Goal: Information Seeking & Learning: Learn about a topic

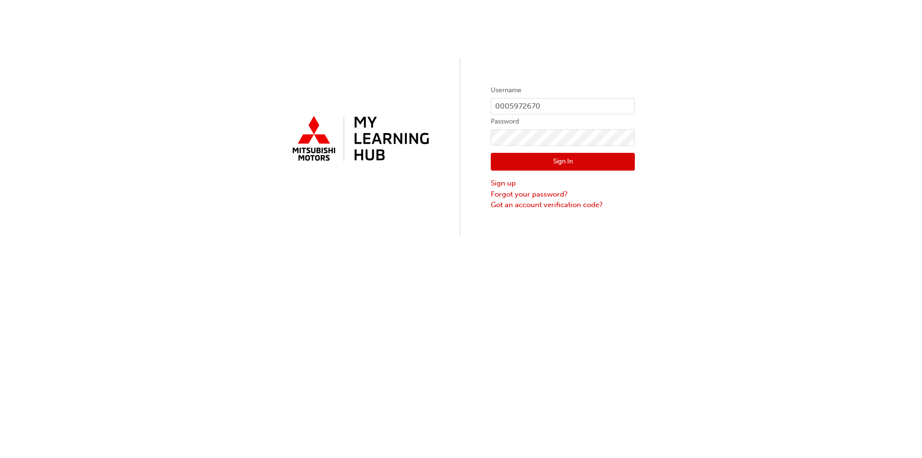
click at [550, 165] on button "Sign In" at bounding box center [563, 162] width 144 height 18
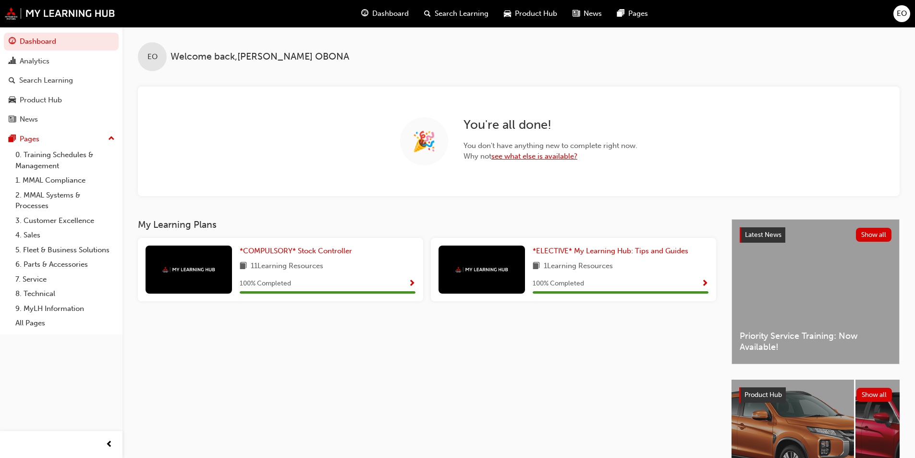
click at [513, 155] on link "see what else is available?" at bounding box center [534, 156] width 86 height 9
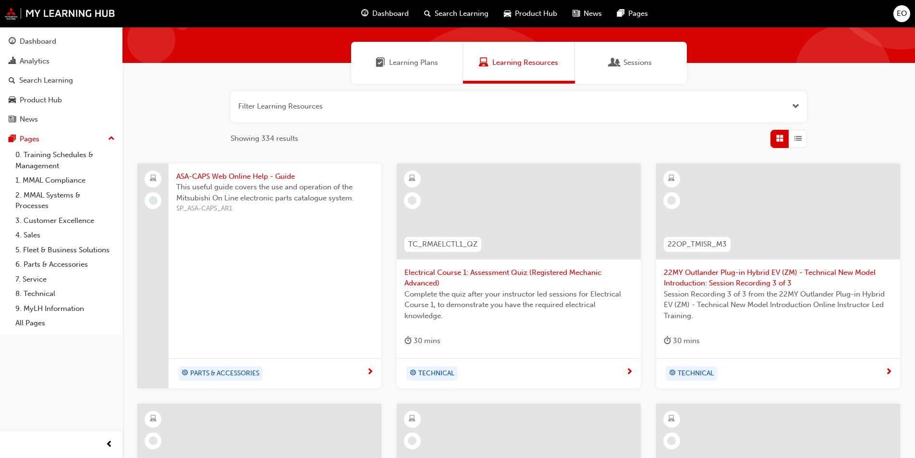
scroll to position [11, 0]
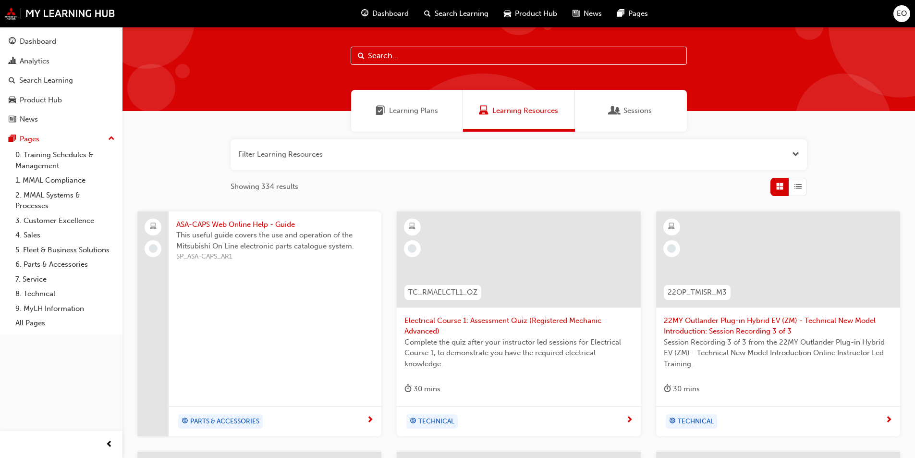
click at [408, 111] on span "Learning Plans" at bounding box center [413, 110] width 49 height 11
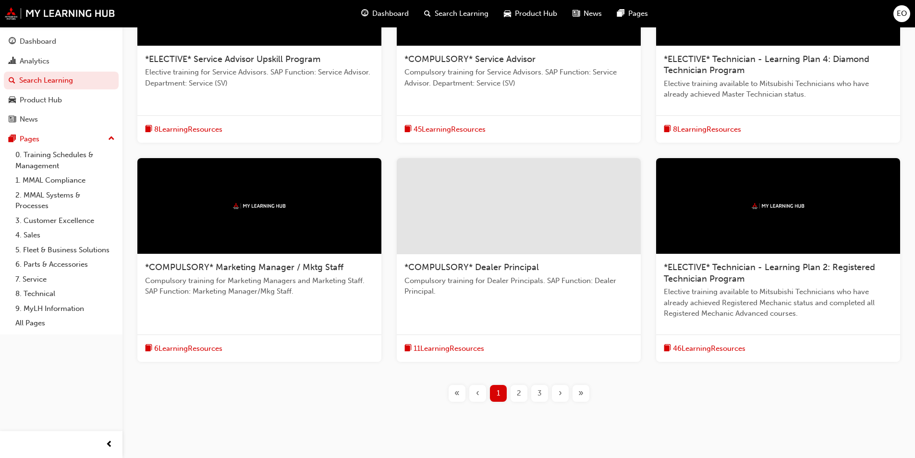
scroll to position [288, 0]
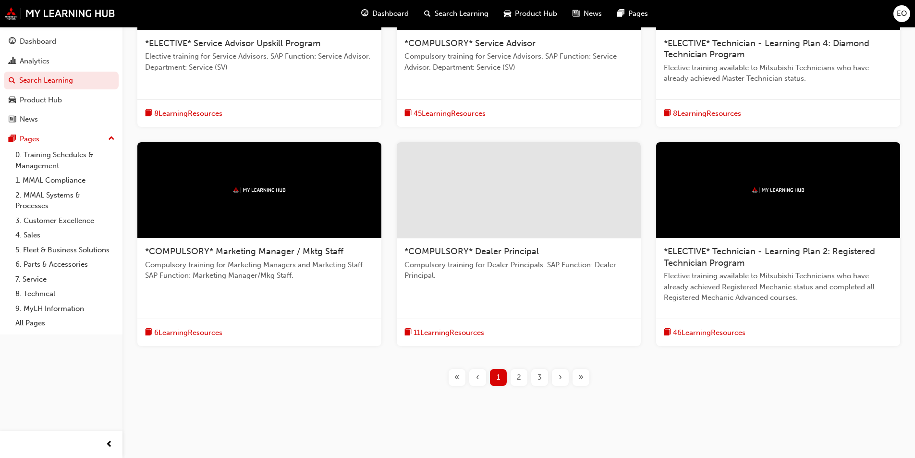
click at [516, 377] on div "2" at bounding box center [518, 377] width 17 height 17
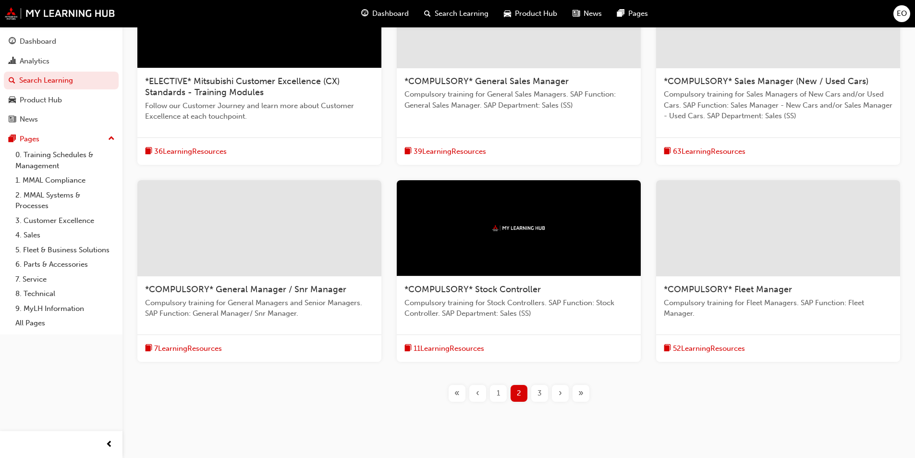
scroll to position [272, 0]
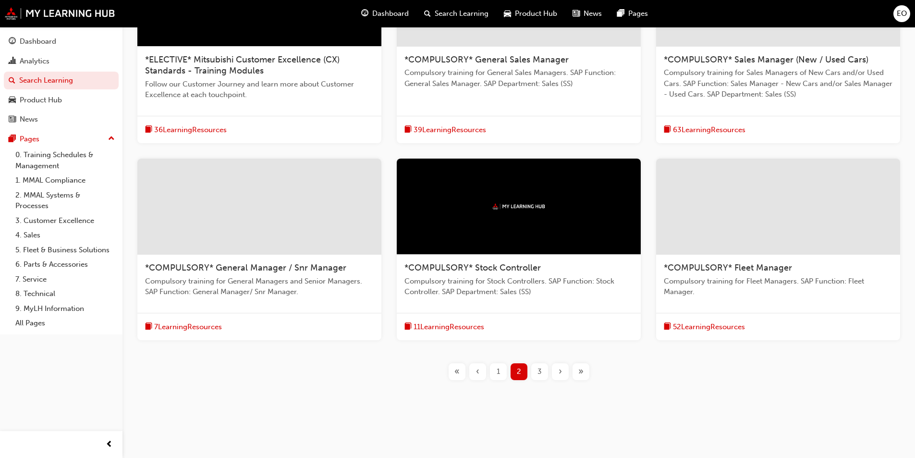
click at [545, 375] on div "3" at bounding box center [539, 371] width 17 height 17
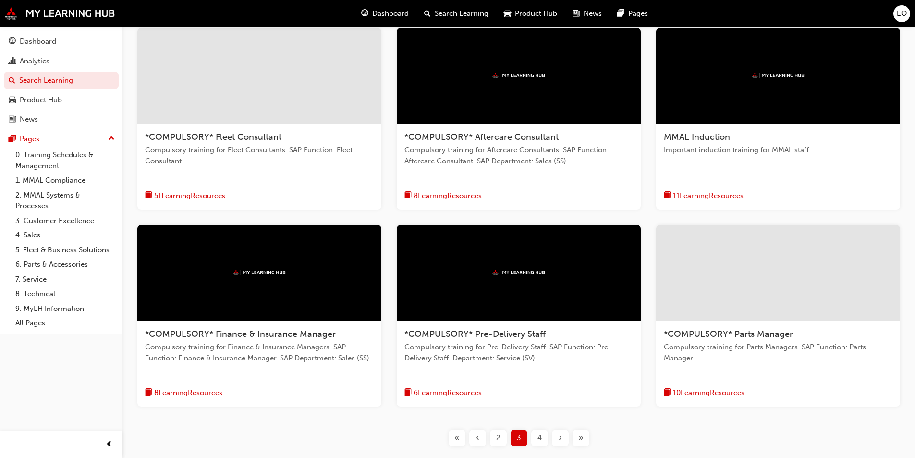
scroll to position [213, 0]
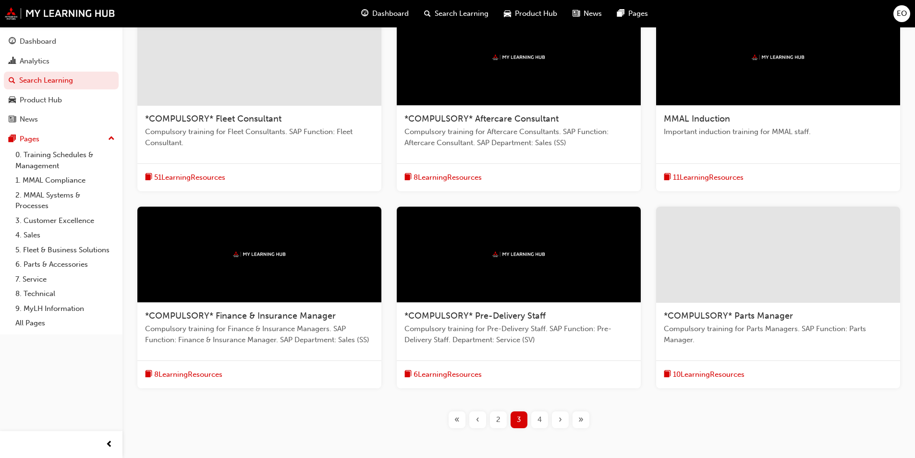
click at [544, 418] on div "4" at bounding box center [539, 419] width 17 height 17
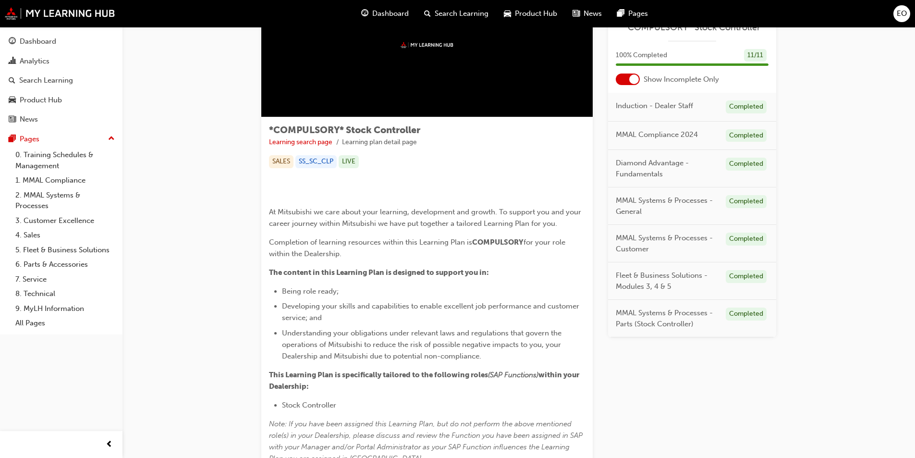
scroll to position [48, 0]
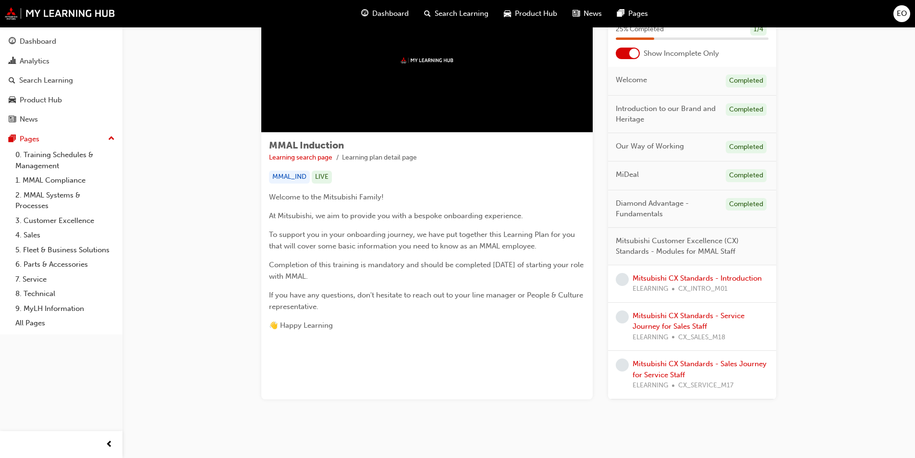
scroll to position [73, 0]
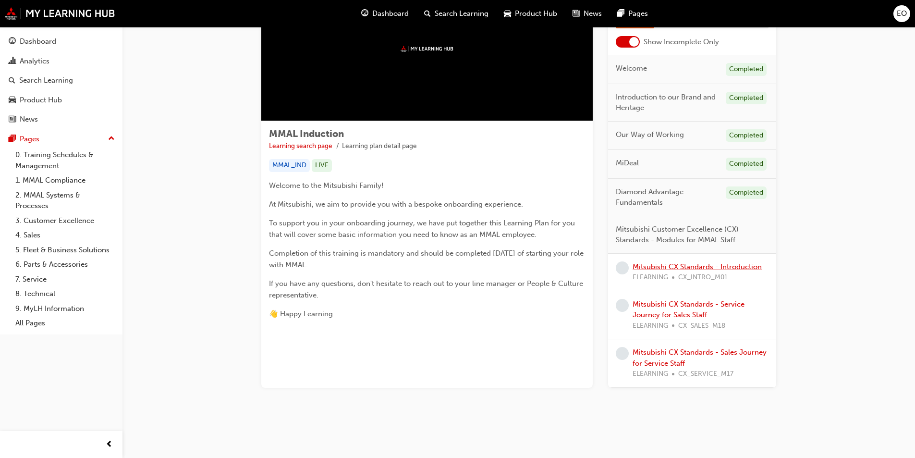
click at [703, 267] on link "Mitsubishi CX Standards - Introduction" at bounding box center [696, 266] width 129 height 9
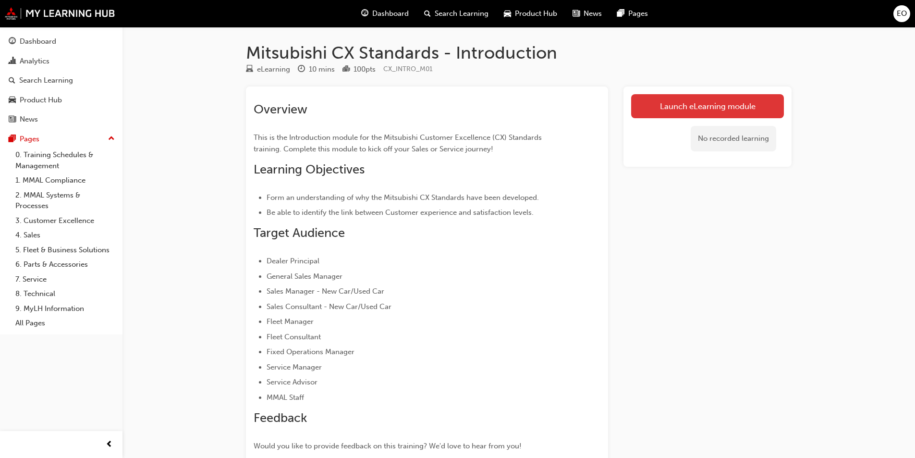
click at [668, 113] on link "Launch eLearning module" at bounding box center [707, 106] width 153 height 24
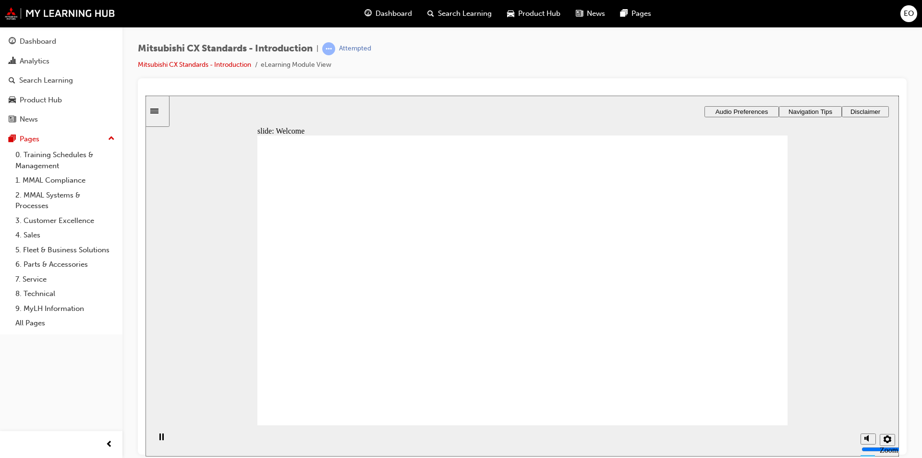
click at [867, 403] on circle "volume" at bounding box center [868, 401] width 3 height 3
type input "0"
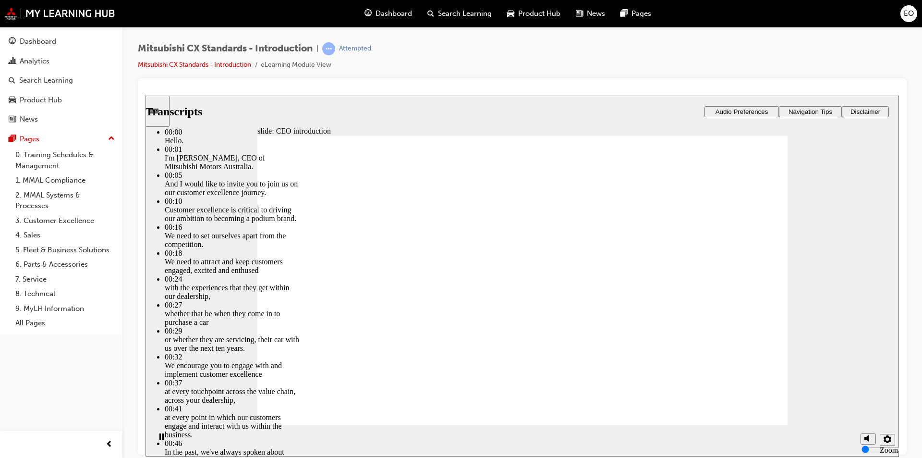
type input "155"
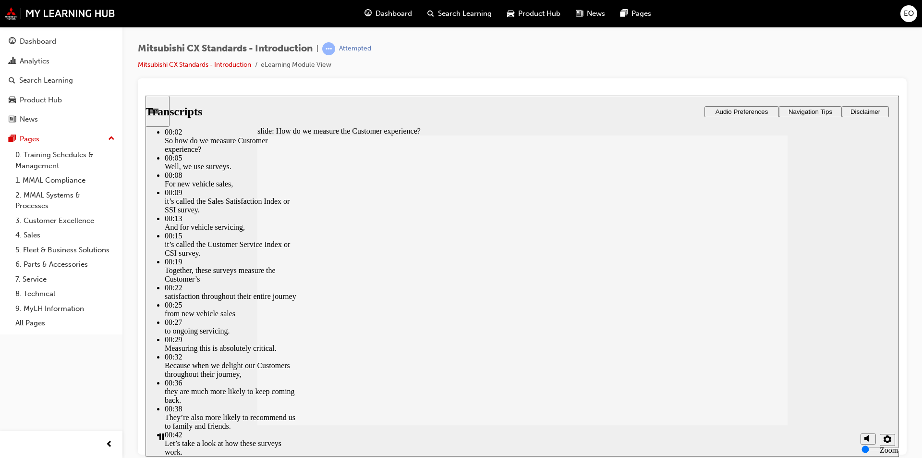
type input "187"
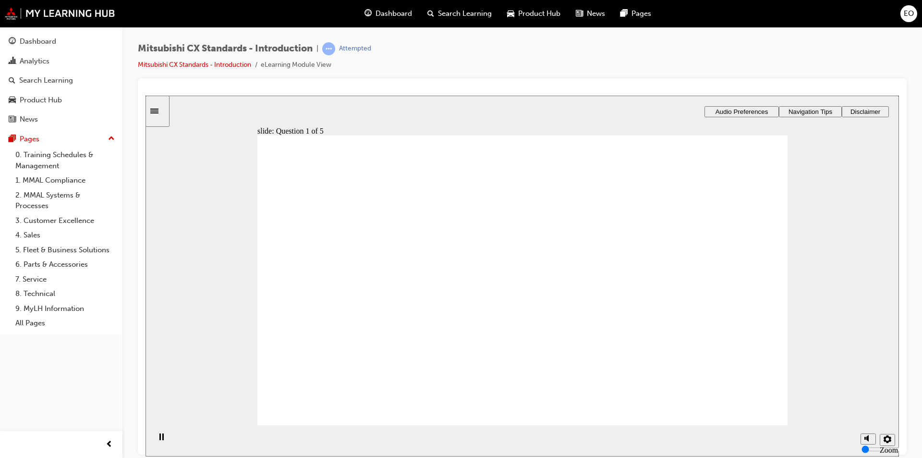
radio input "true"
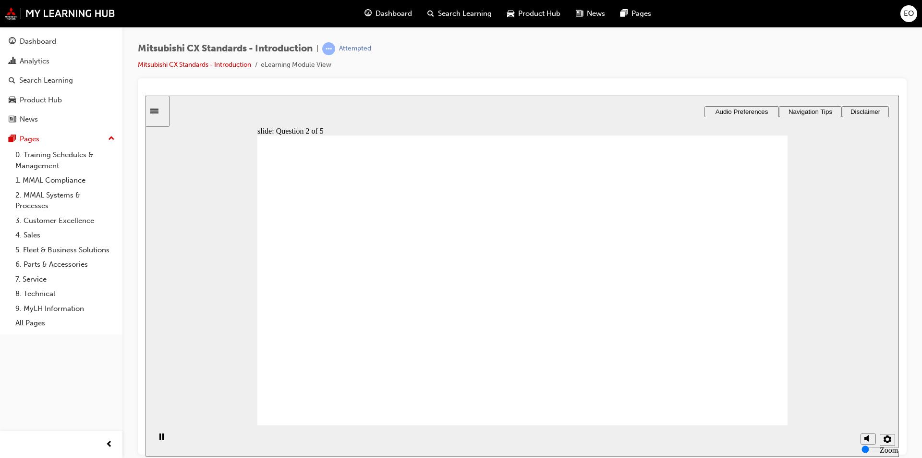
radio input "false"
radio input "true"
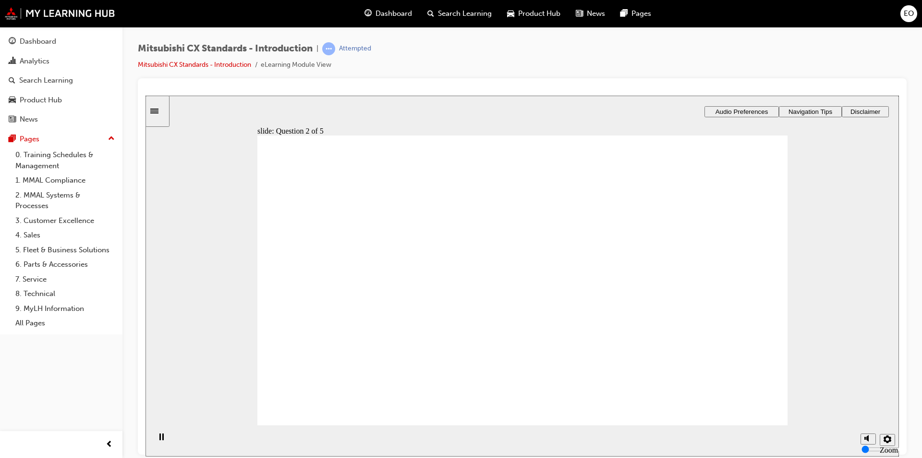
radio input "false"
radio input "true"
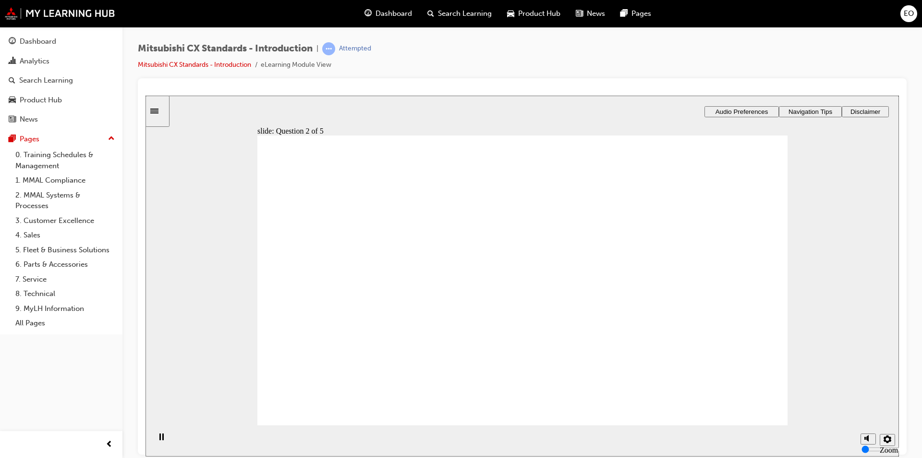
radio input "true"
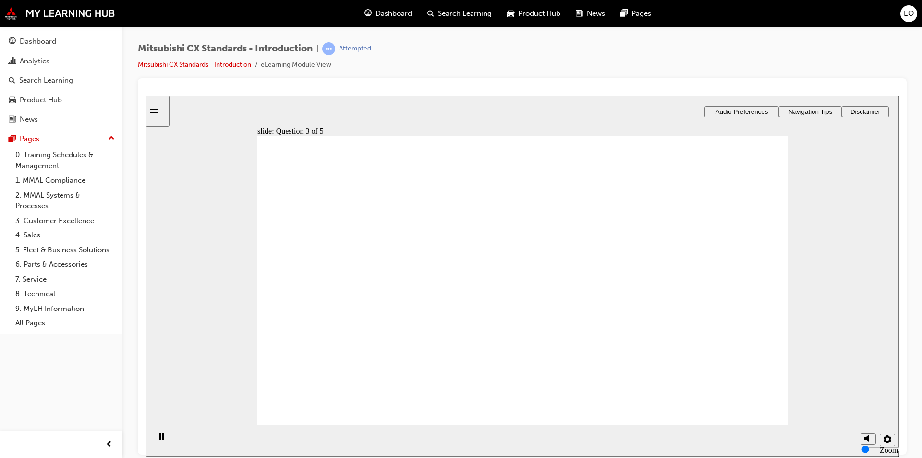
radio input "false"
radio input "true"
